Goal: Task Accomplishment & Management: Manage account settings

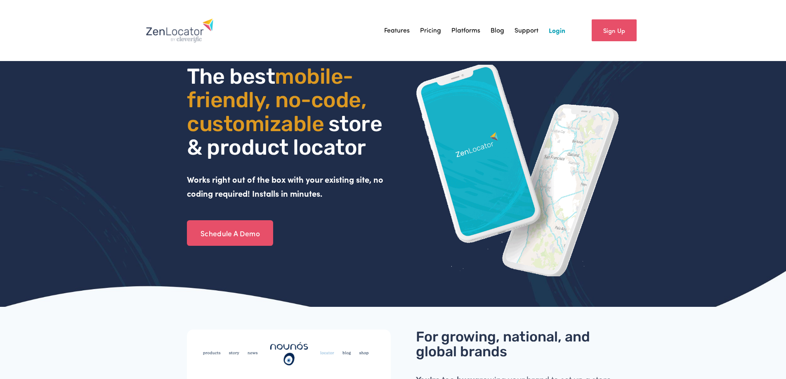
click at [558, 29] on link "Login" at bounding box center [557, 30] width 17 height 12
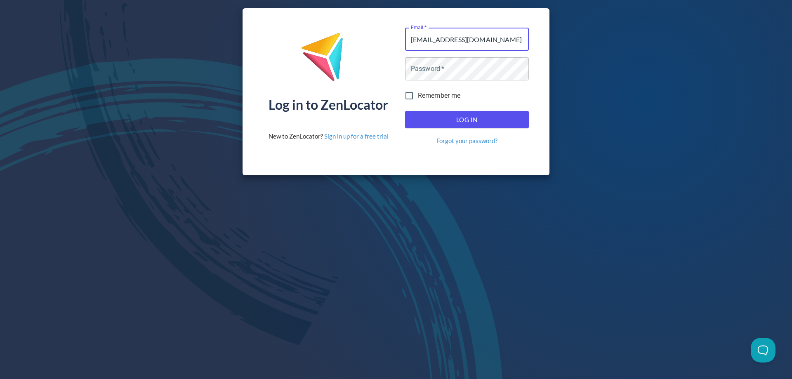
type input "[EMAIL_ADDRESS][DOMAIN_NAME]"
click at [405, 111] on button "Log In" at bounding box center [467, 119] width 124 height 17
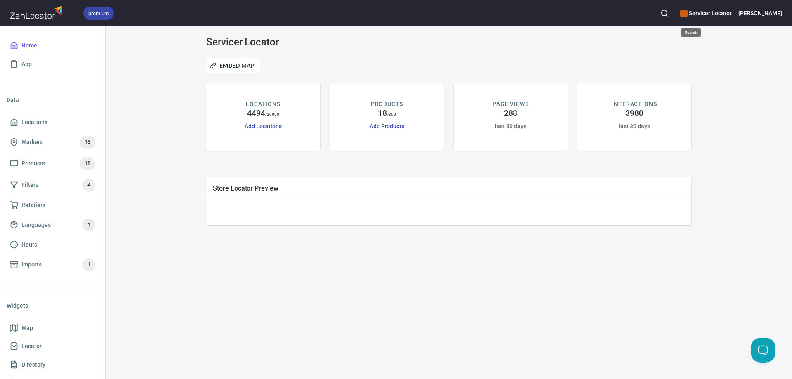
click at [667, 10] on circle "button" at bounding box center [664, 12] width 5 height 5
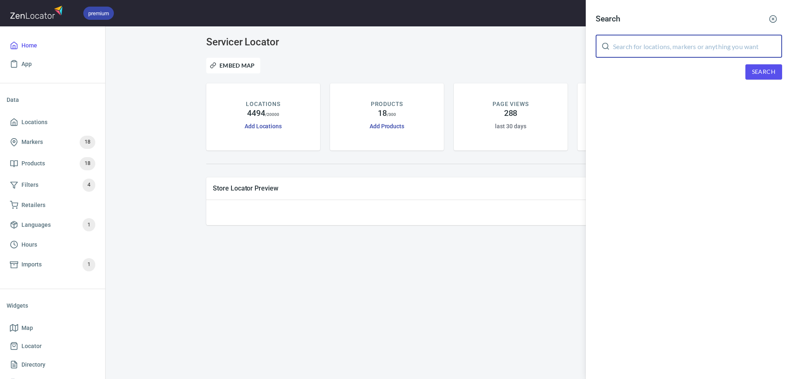
click at [679, 46] on input "text" at bounding box center [697, 46] width 169 height 23
type input "rsi appliance"
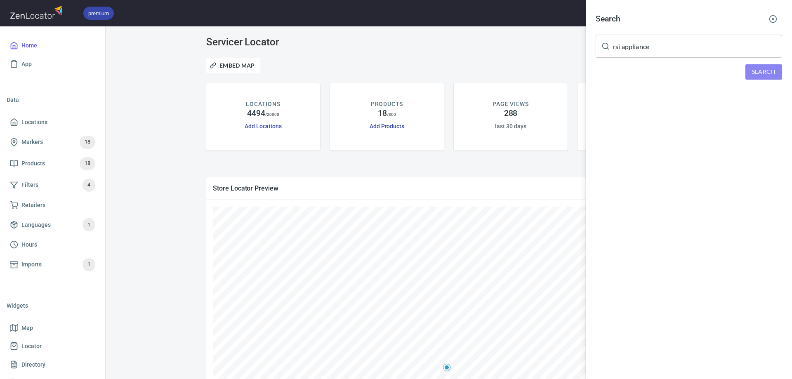
click at [768, 65] on button "Search" at bounding box center [763, 71] width 37 height 15
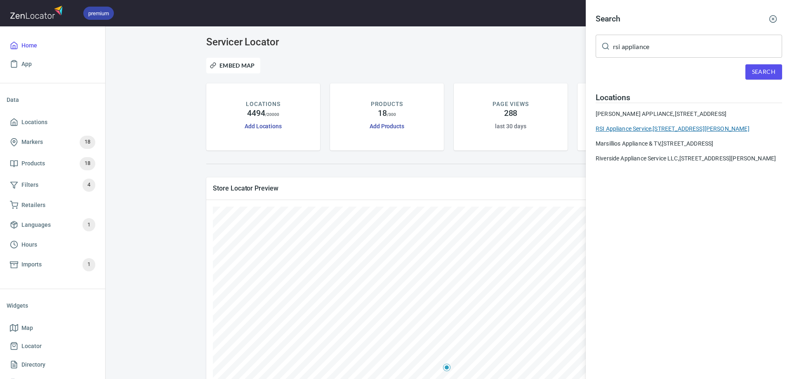
click at [659, 133] on div "RSI Appliance Service, [STREET_ADDRESS][PERSON_NAME]" at bounding box center [689, 129] width 186 height 8
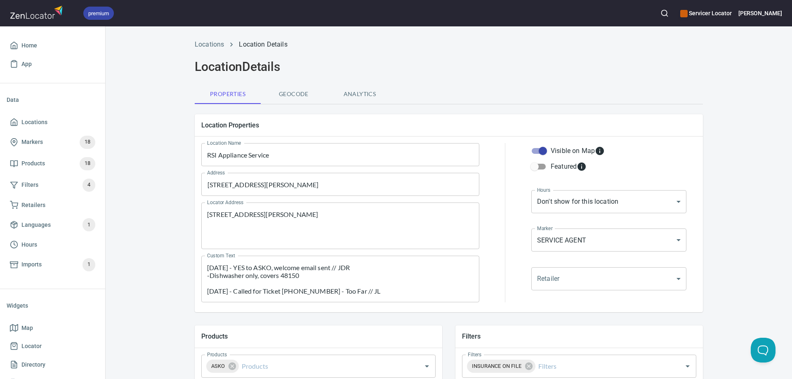
click at [160, 188] on div "Locations Location Details Location Details Properties Geocode Analytics Locati…" at bounding box center [449, 346] width 686 height 623
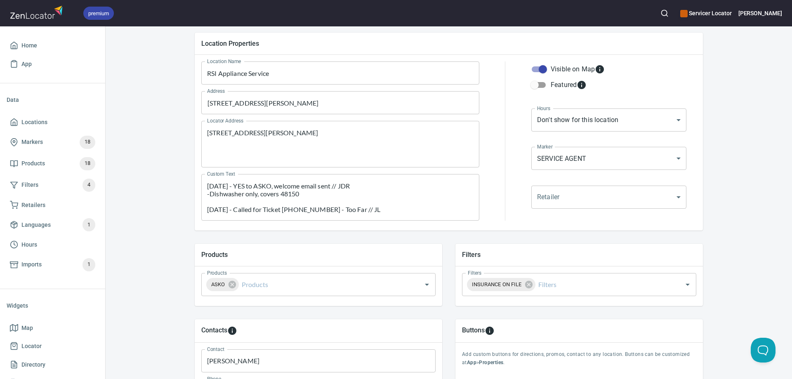
scroll to position [83, 0]
click at [201, 183] on div "[DATE] - YES to ASKO, welcome email sent // JDR -Dishwasher only, covers 48150 …" at bounding box center [340, 196] width 278 height 47
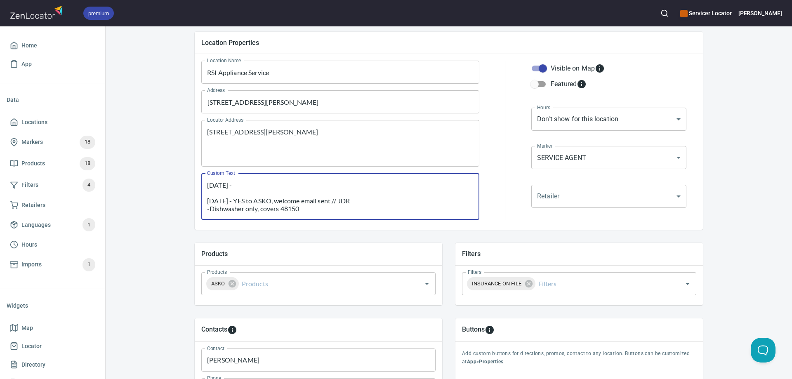
paste textarea "Please include the following email addresses when sending emails: [EMAIL_ADDRES…"
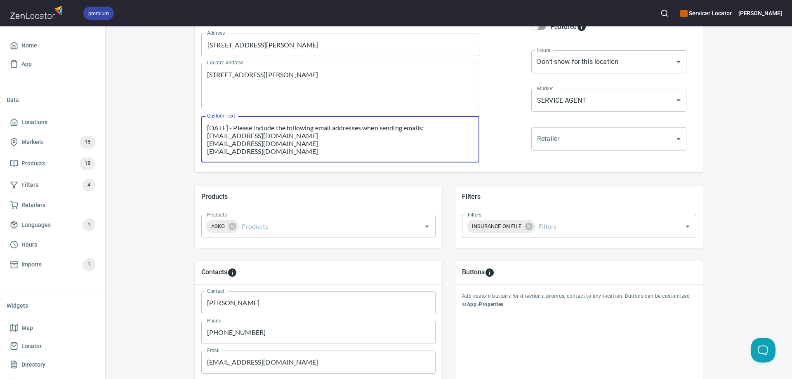
scroll to position [165, 0]
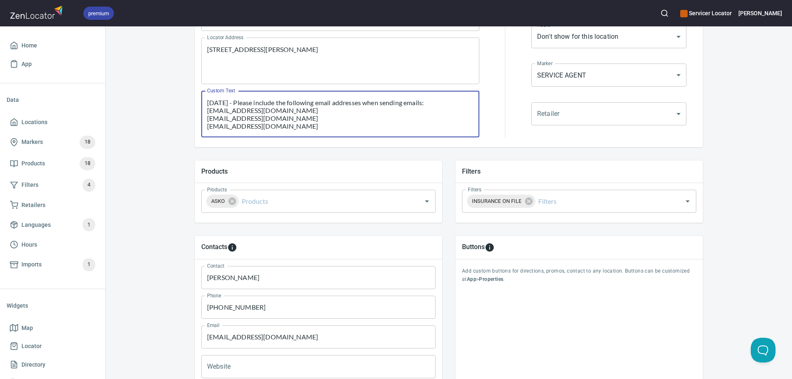
click at [308, 127] on textarea "[DATE] - Please include the following email addresses when sending emails: [EMA…" at bounding box center [340, 114] width 266 height 31
type textarea "[DATE] - Please include the following email addresses when sending emails: [EMA…"
click at [129, 169] on div "Locations Location Details Location Details Properties Geocode Analytics Locati…" at bounding box center [449, 181] width 686 height 623
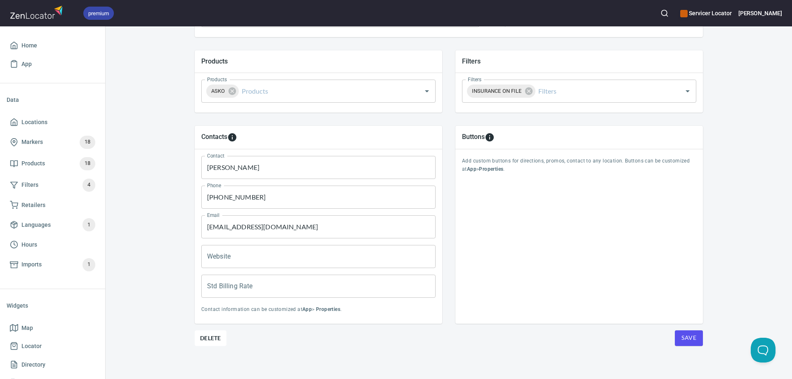
scroll to position [278, 0]
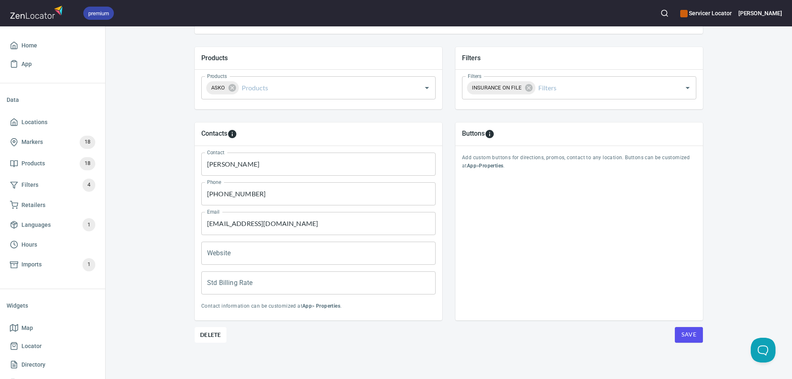
click at [681, 331] on span "Save" at bounding box center [688, 335] width 15 height 10
click at [681, 332] on span "Save" at bounding box center [688, 335] width 15 height 10
click at [681, 333] on span "Save" at bounding box center [688, 335] width 15 height 10
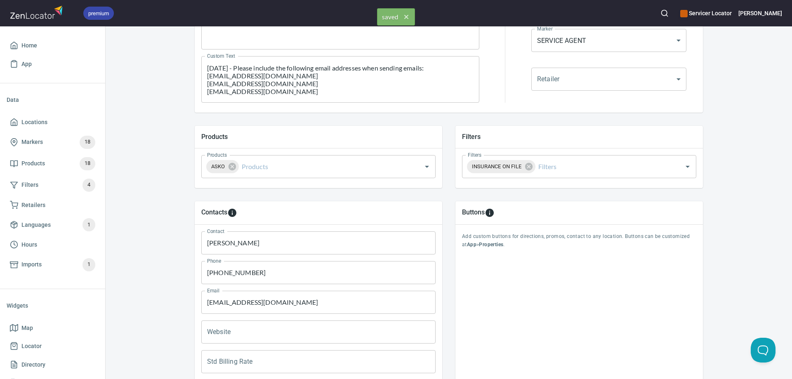
scroll to position [31, 0]
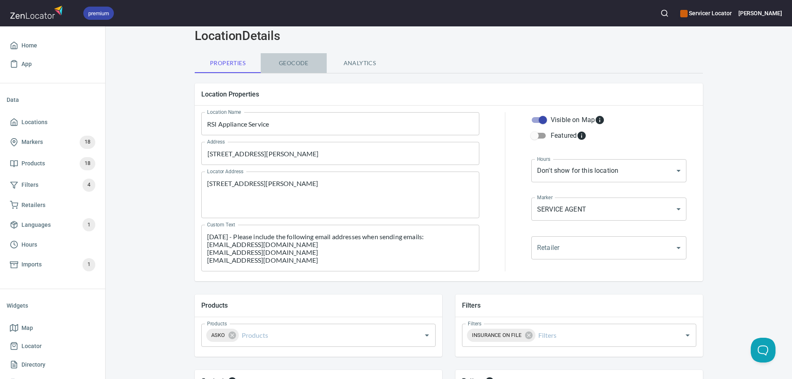
click at [276, 62] on span "Geocode" at bounding box center [294, 63] width 56 height 10
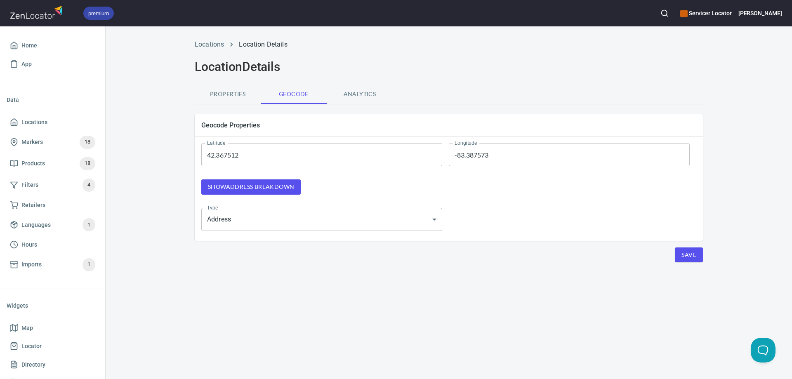
click at [288, 188] on span "Show address breakdown" at bounding box center [251, 187] width 86 height 10
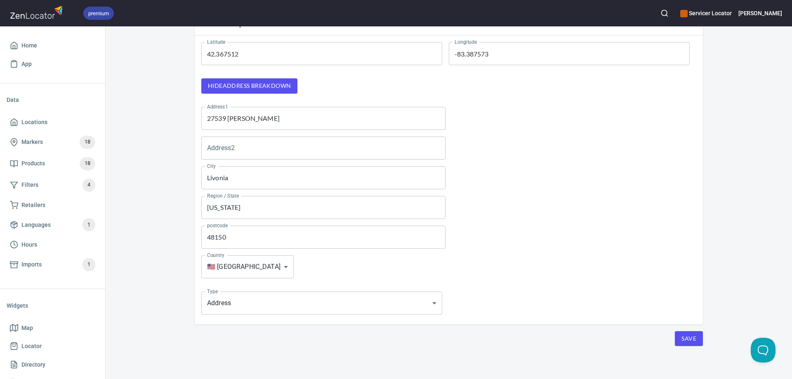
scroll to position [104, 0]
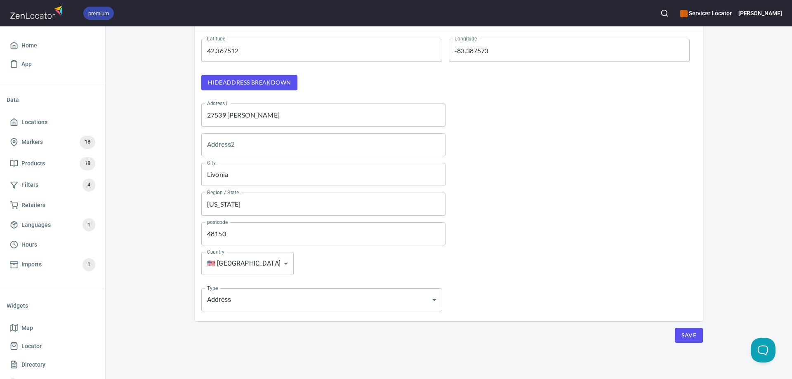
click at [682, 339] on span "Save" at bounding box center [688, 335] width 15 height 10
